Goal: Transaction & Acquisition: Book appointment/travel/reservation

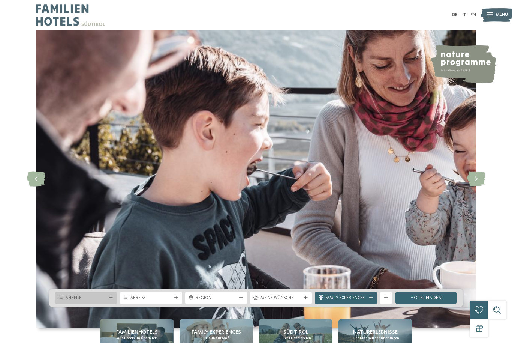
click at [100, 301] on span "Anreise" at bounding box center [86, 298] width 41 height 6
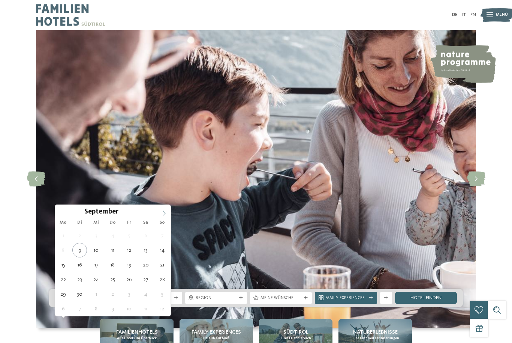
click at [165, 210] on span at bounding box center [164, 211] width 13 height 13
click at [163, 211] on icon at bounding box center [164, 212] width 5 height 5
click at [169, 209] on span at bounding box center [164, 211] width 13 height 13
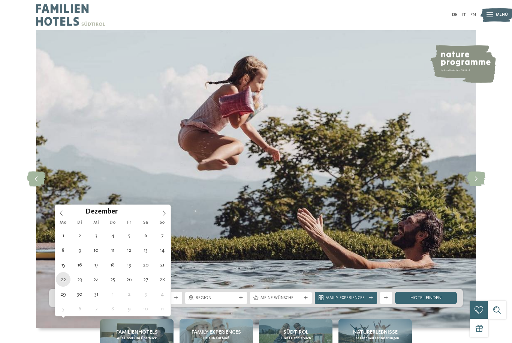
type div "[DATE]"
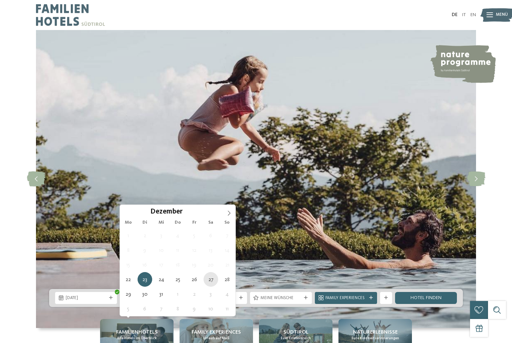
type div "[DATE]"
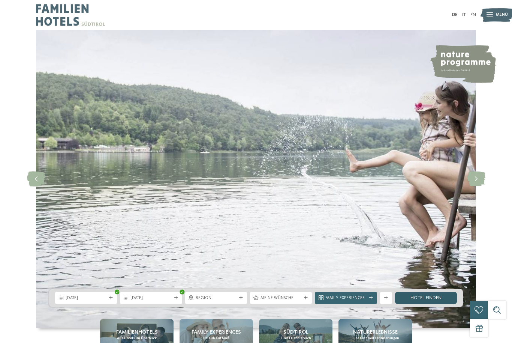
click at [422, 304] on link "Hotel finden" at bounding box center [426, 298] width 62 height 12
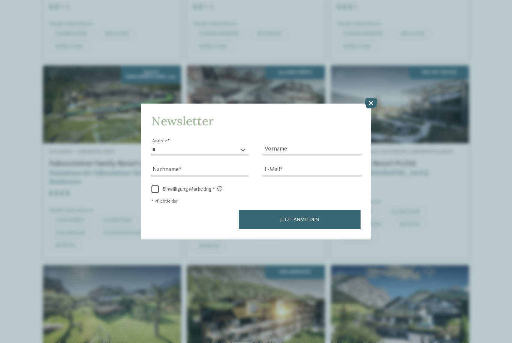
scroll to position [708, 0]
click at [368, 98] on icon at bounding box center [371, 103] width 13 height 10
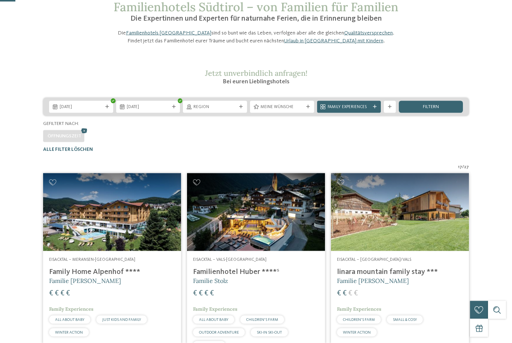
scroll to position [42, 0]
click at [351, 110] on span "Family Experiences" at bounding box center [349, 107] width 43 height 6
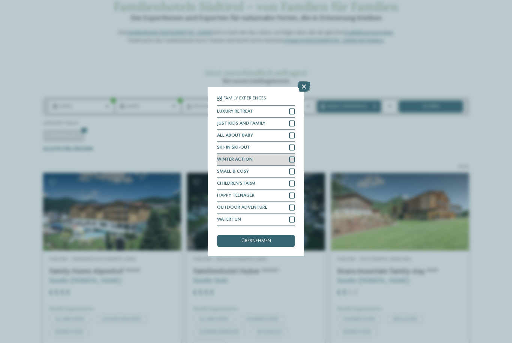
click at [294, 156] on div at bounding box center [292, 159] width 6 height 6
click at [295, 144] on div at bounding box center [292, 147] width 6 height 6
click at [294, 192] on div at bounding box center [292, 195] width 6 height 6
click at [294, 216] on div at bounding box center [292, 219] width 6 height 6
click at [269, 238] on span "übernehmen" at bounding box center [256, 240] width 30 height 5
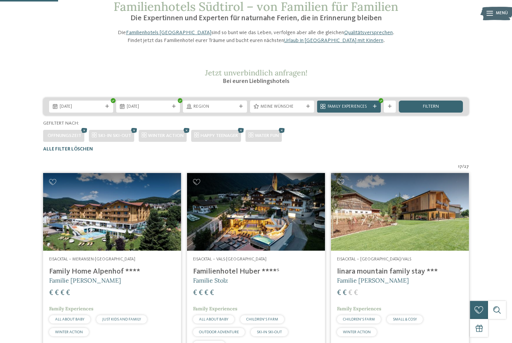
scroll to position [184, 0]
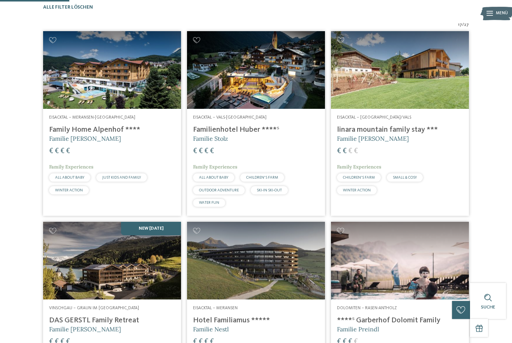
click at [269, 91] on img at bounding box center [256, 70] width 138 height 78
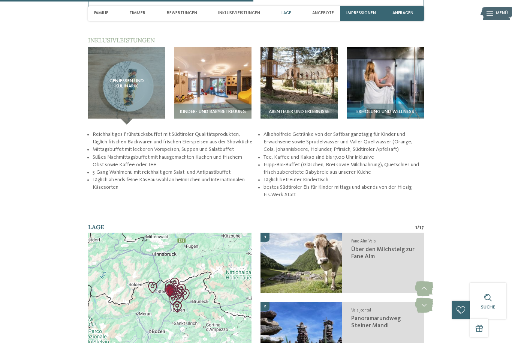
scroll to position [1106, 0]
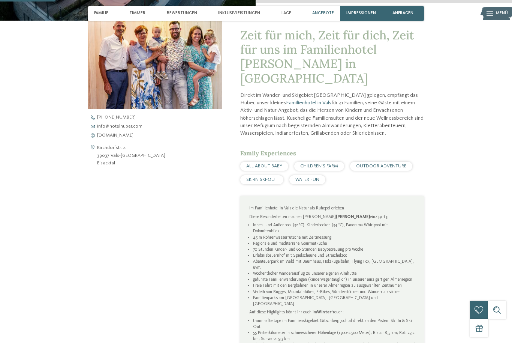
click at [331, 15] on span "Angebote" at bounding box center [323, 13] width 22 height 5
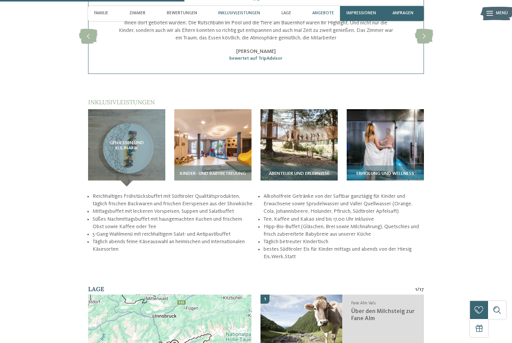
scroll to position [977, 0]
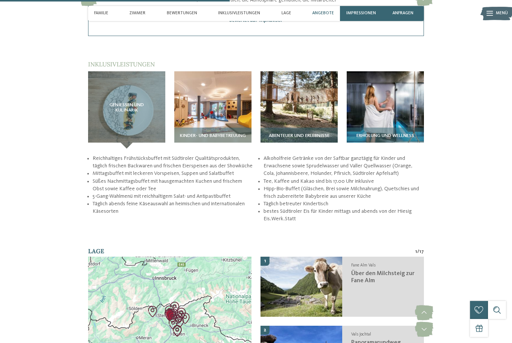
click at [322, 12] on span "Angebote" at bounding box center [323, 13] width 22 height 5
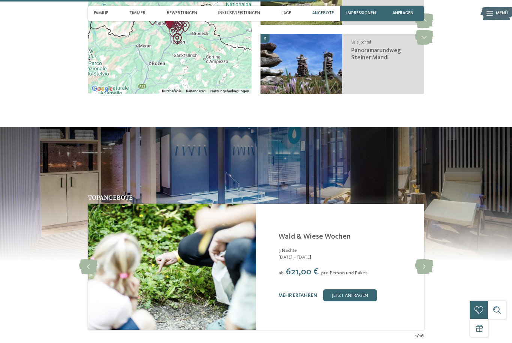
scroll to position [1349, 0]
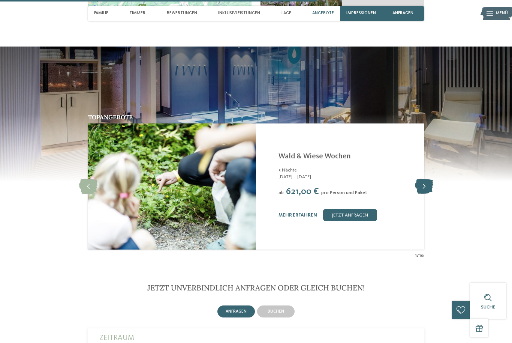
click at [424, 181] on icon at bounding box center [424, 186] width 18 height 15
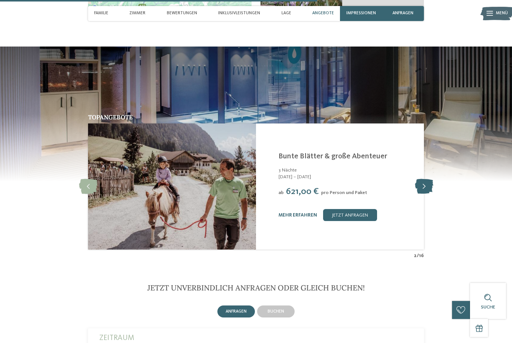
click at [425, 179] on icon at bounding box center [424, 186] width 18 height 15
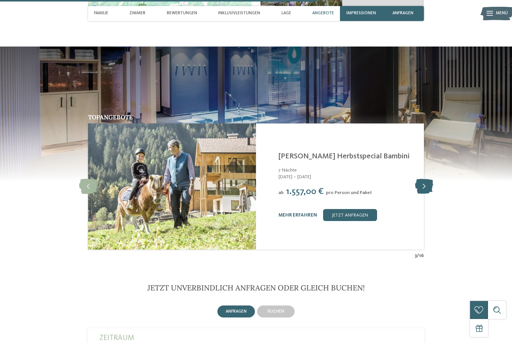
click at [425, 179] on icon at bounding box center [424, 186] width 18 height 15
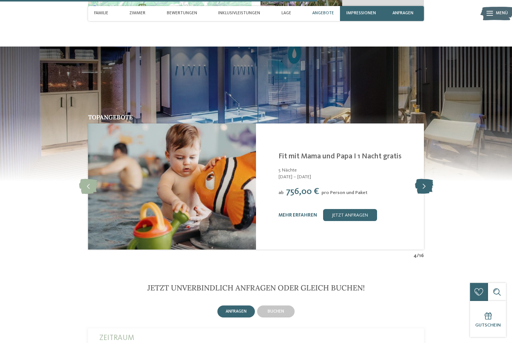
click at [425, 180] on icon at bounding box center [424, 186] width 18 height 15
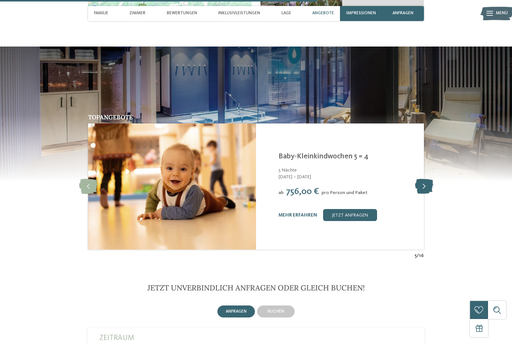
click at [424, 181] on icon at bounding box center [424, 186] width 18 height 15
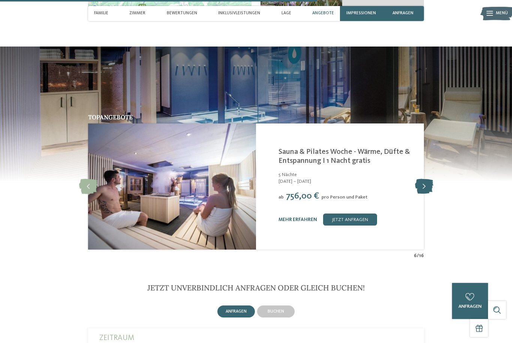
click at [424, 179] on icon at bounding box center [424, 186] width 18 height 15
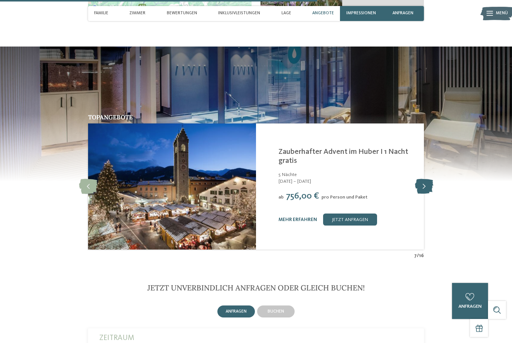
click at [425, 180] on icon at bounding box center [424, 186] width 18 height 15
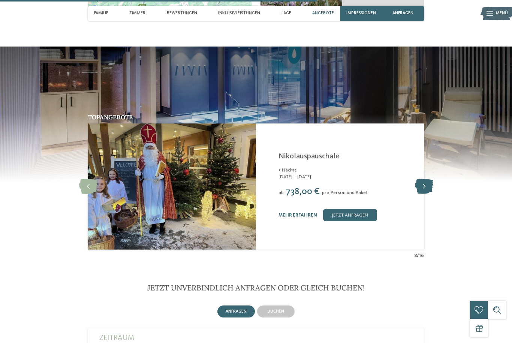
click at [424, 180] on icon at bounding box center [424, 186] width 18 height 15
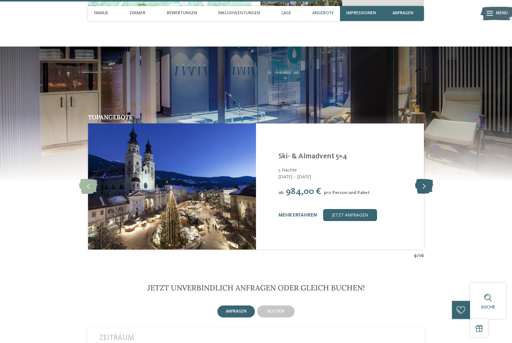
click at [424, 180] on icon at bounding box center [424, 186] width 18 height 15
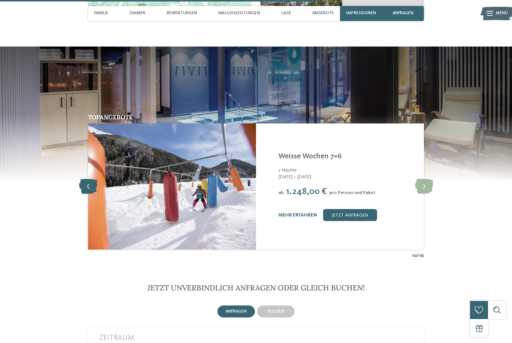
click at [88, 180] on icon at bounding box center [88, 186] width 18 height 15
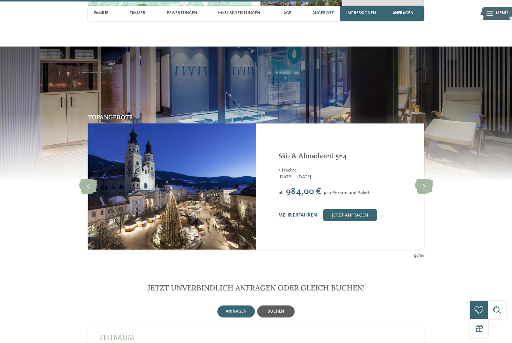
click at [276, 305] on div "buchen" at bounding box center [275, 311] width 37 height 12
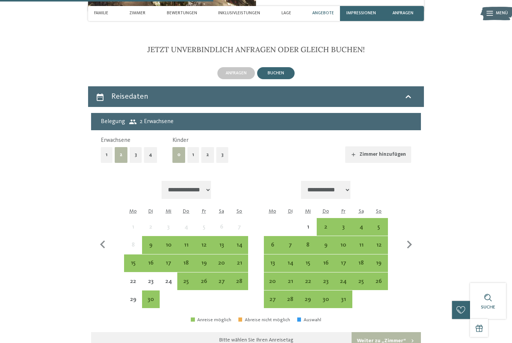
scroll to position [1587, 0]
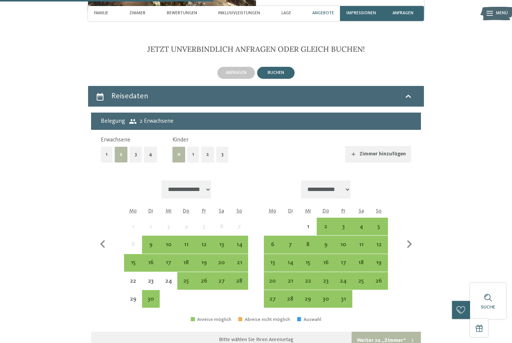
click at [410, 239] on icon "button" at bounding box center [409, 244] width 16 height 16
select select "**********"
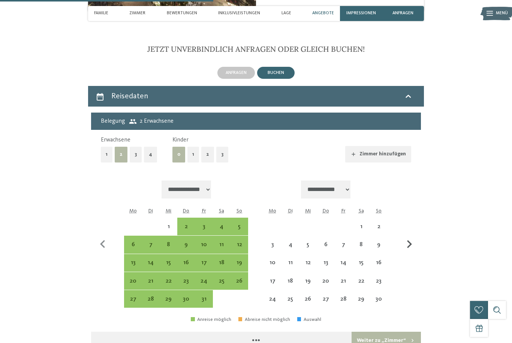
click at [412, 237] on icon "button" at bounding box center [409, 244] width 16 height 16
select select "**********"
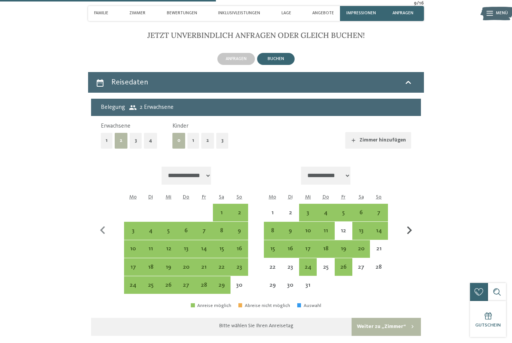
scroll to position [1613, 0]
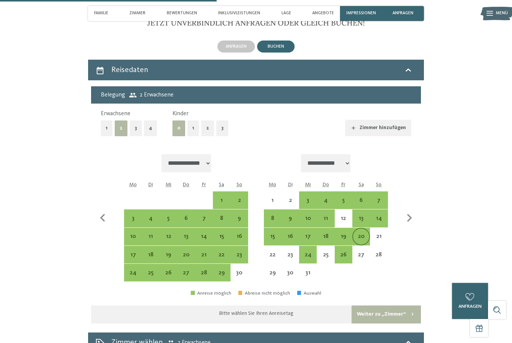
click at [361, 233] on div "20" at bounding box center [361, 241] width 16 height 16
select select "**********"
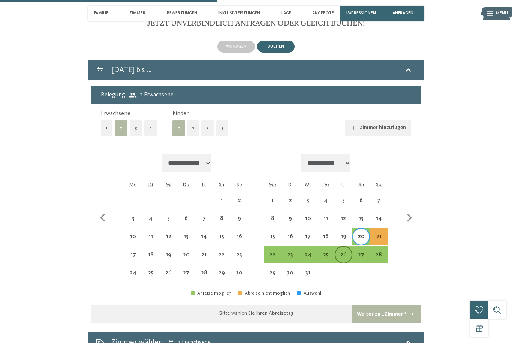
click at [346, 252] on div "26" at bounding box center [343, 260] width 16 height 16
select select "**********"
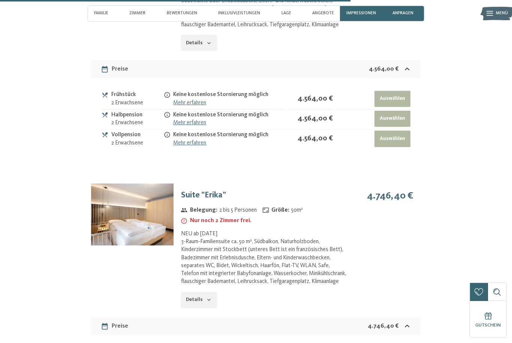
scroll to position [2306, 0]
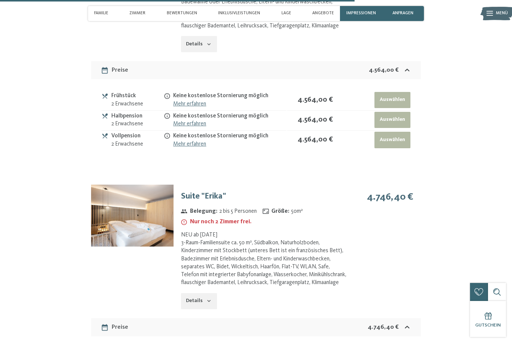
click at [141, 209] on img at bounding box center [132, 215] width 82 height 62
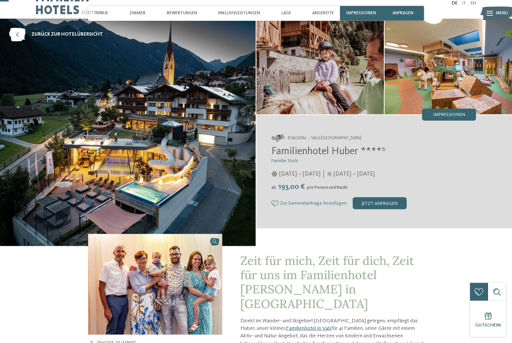
scroll to position [0, 0]
